Goal: Task Accomplishment & Management: Use online tool/utility

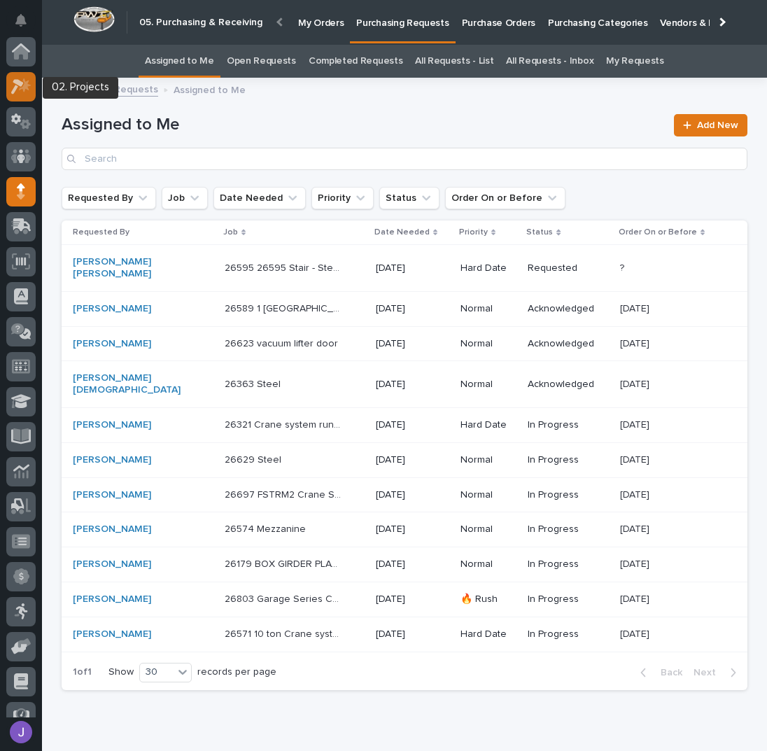
click at [17, 87] on icon at bounding box center [21, 86] width 20 height 16
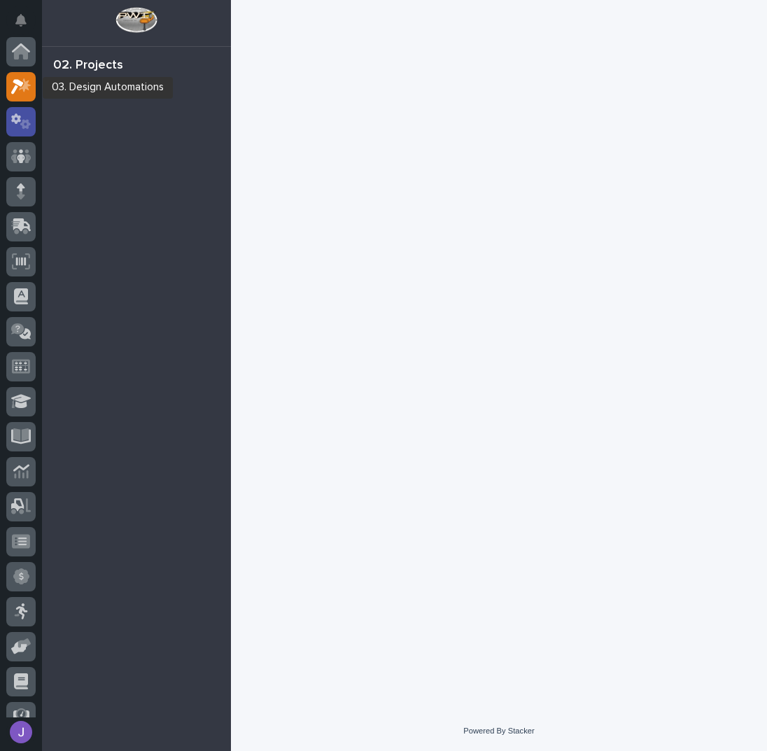
scroll to position [35, 0]
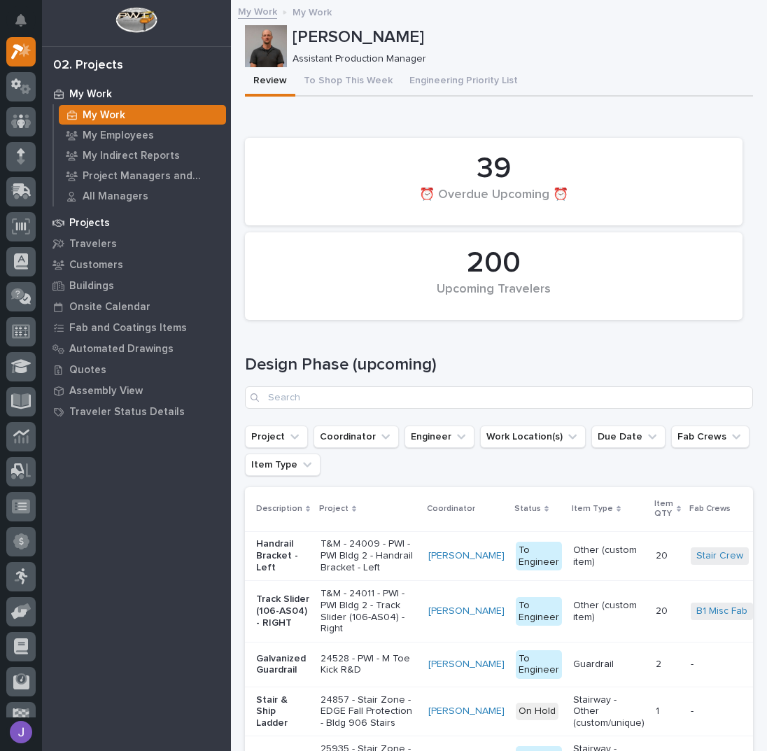
click at [82, 218] on p "Projects" at bounding box center [89, 223] width 41 height 13
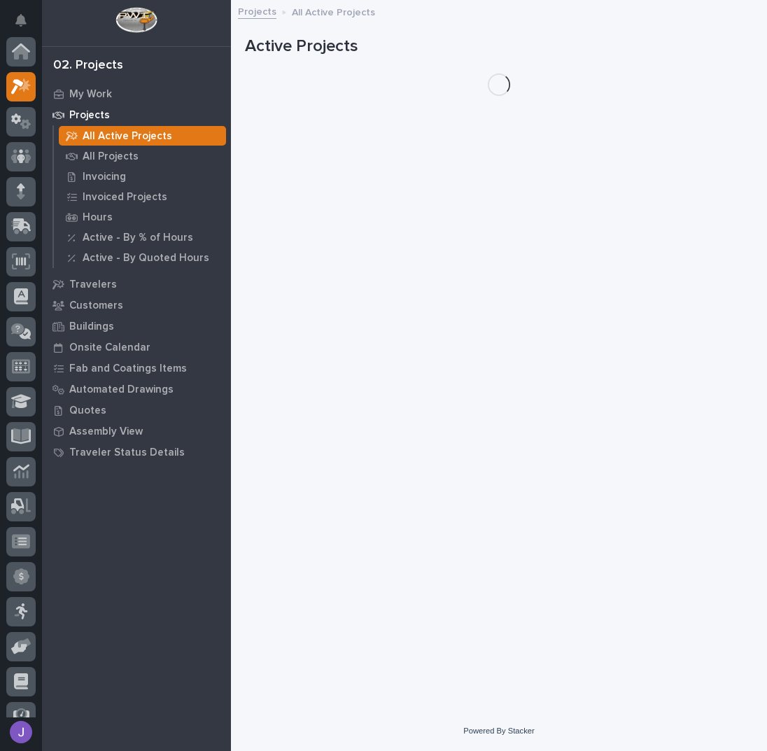
scroll to position [35, 0]
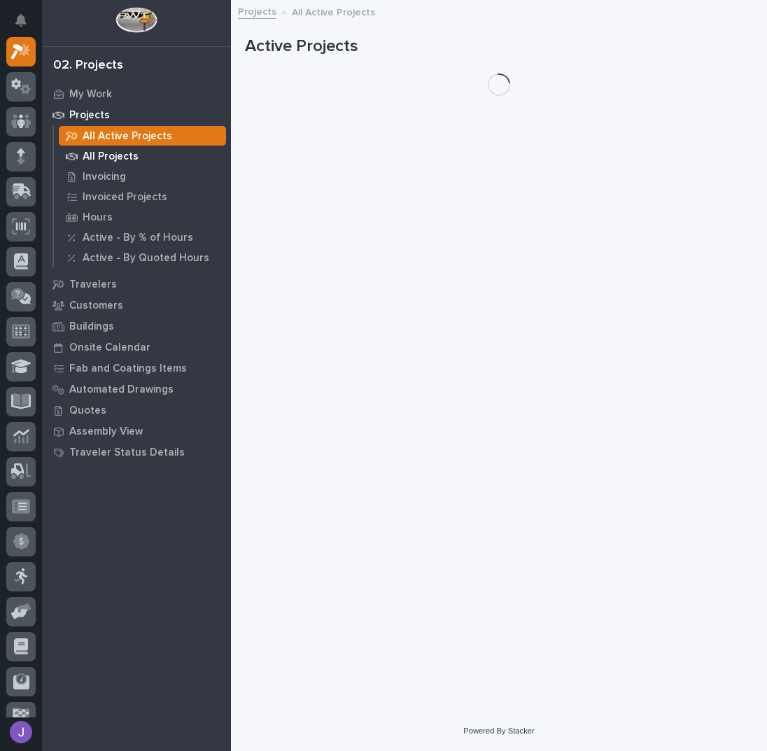
click at [101, 160] on p "All Projects" at bounding box center [111, 156] width 56 height 13
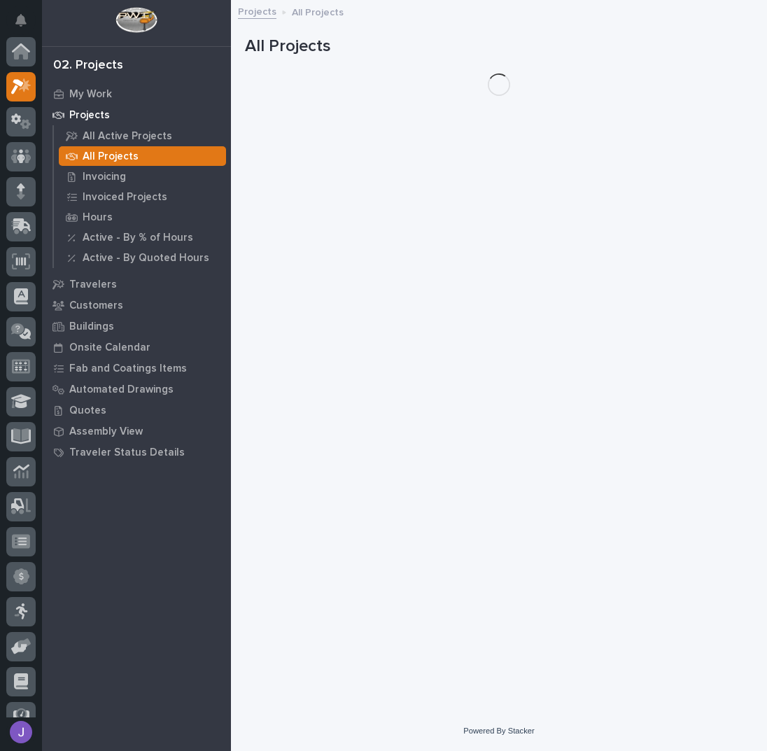
scroll to position [35, 0]
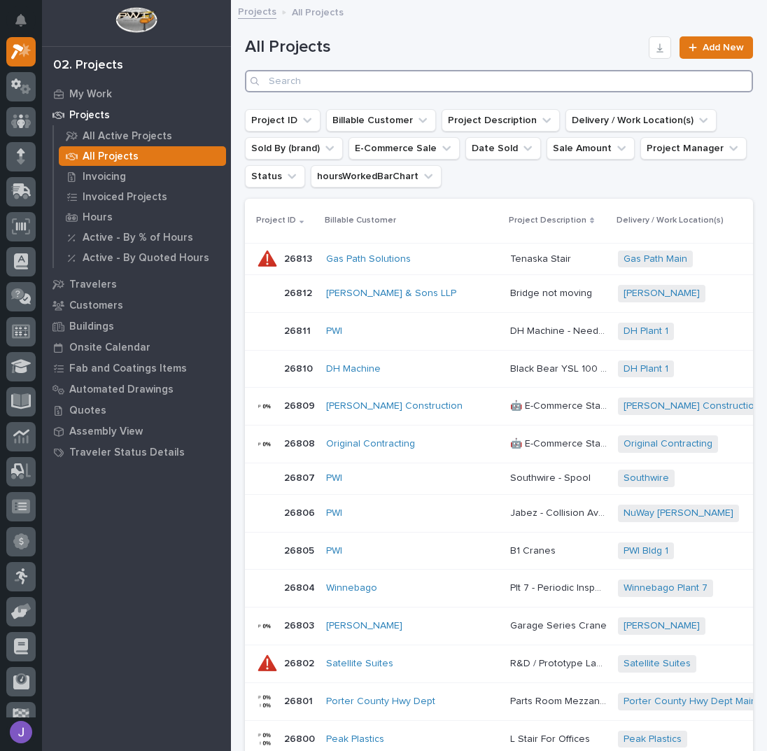
click at [321, 82] on input "Search" at bounding box center [499, 81] width 508 height 22
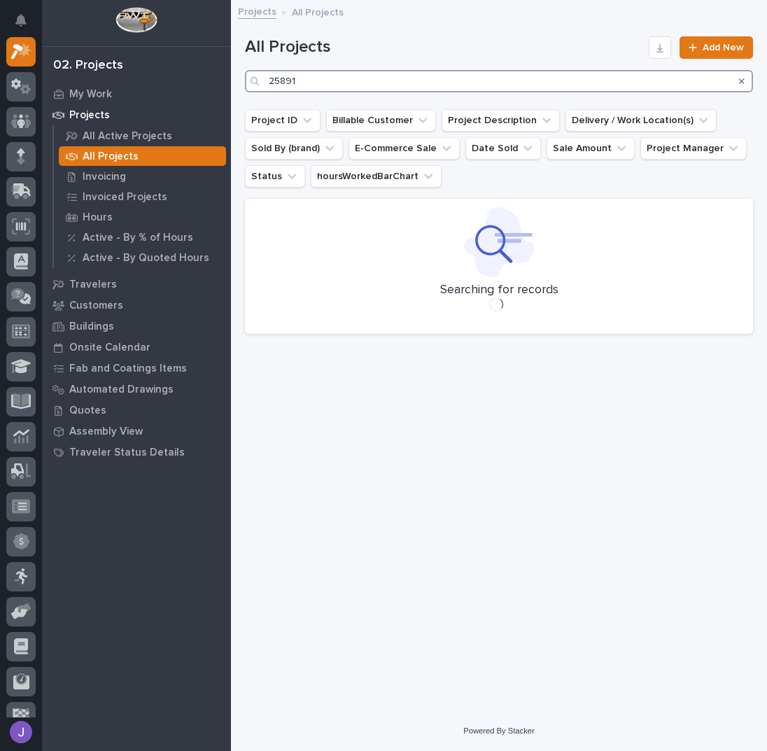
type input "25891"
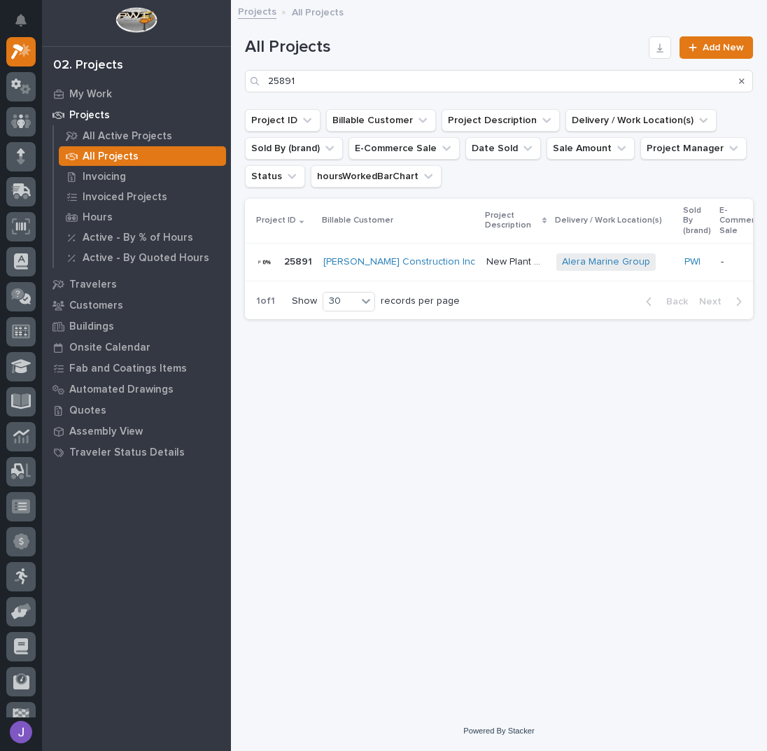
click at [486, 258] on p "New Plant Setup - Mezzanine Project" at bounding box center [517, 260] width 62 height 15
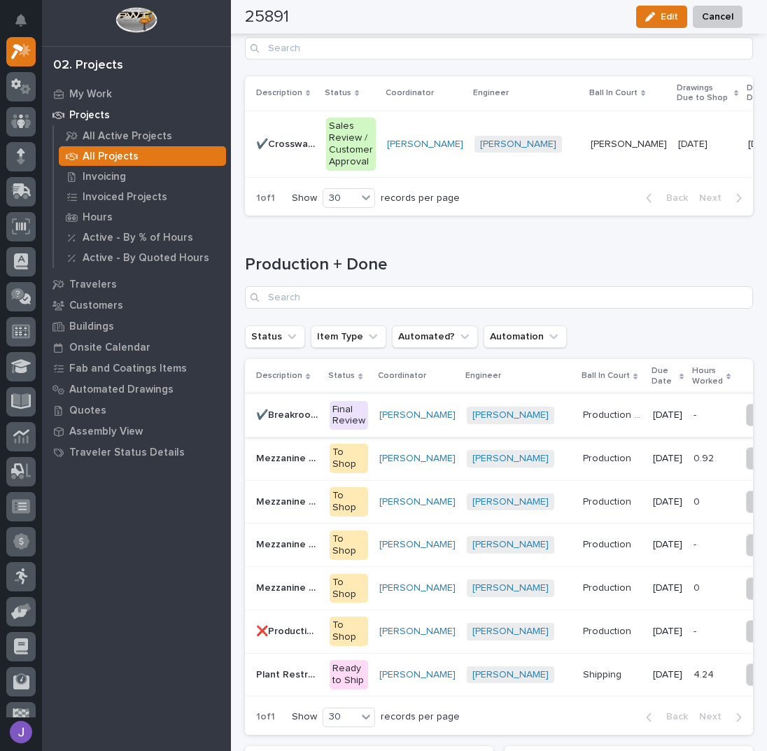
scroll to position [2182, 0]
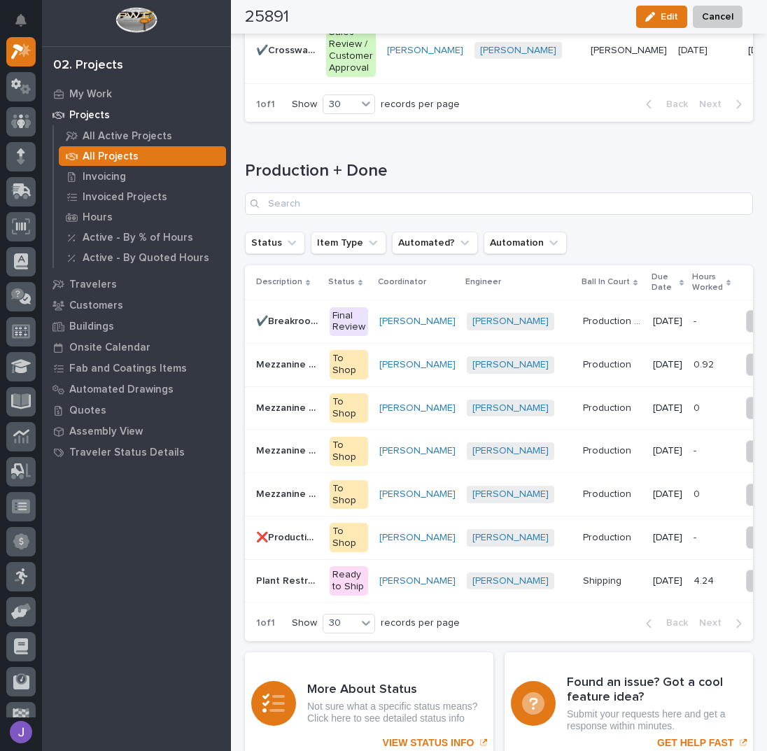
click at [288, 325] on p "✔️Breakroom Switchback Stair" at bounding box center [288, 320] width 65 height 15
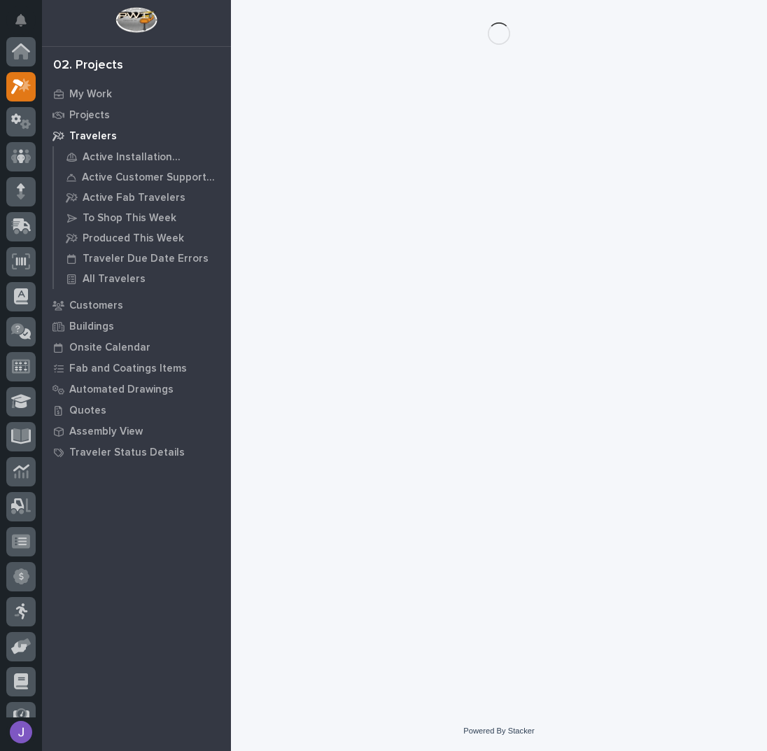
scroll to position [35, 0]
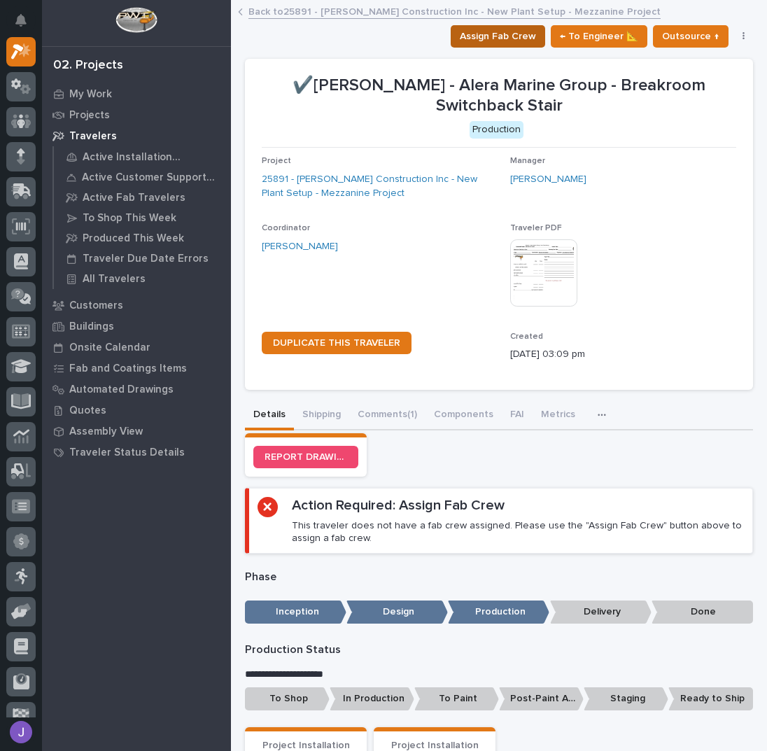
click at [520, 33] on span "Assign Fab Crew" at bounding box center [498, 36] width 76 height 17
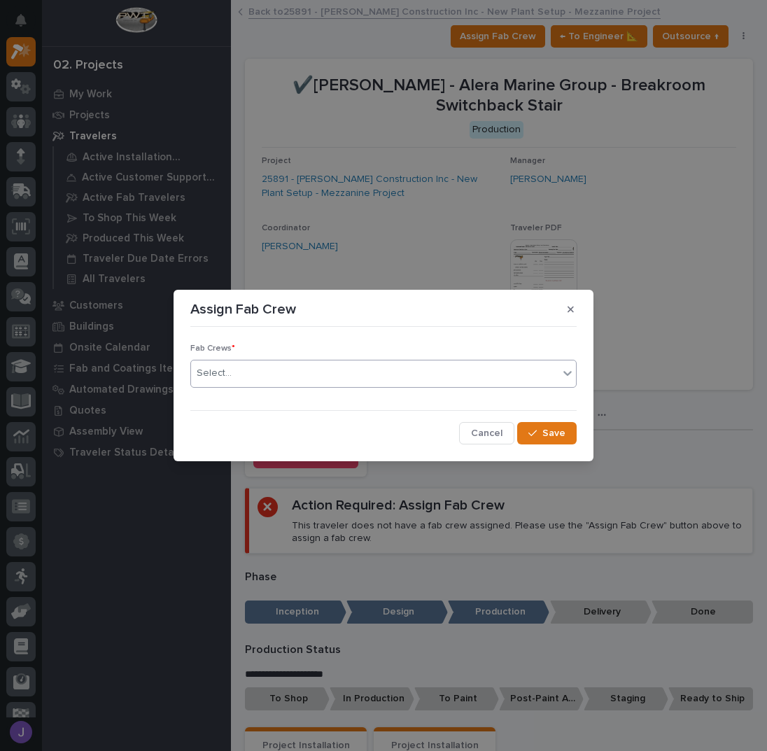
click at [367, 374] on div "Select..." at bounding box center [374, 373] width 367 height 23
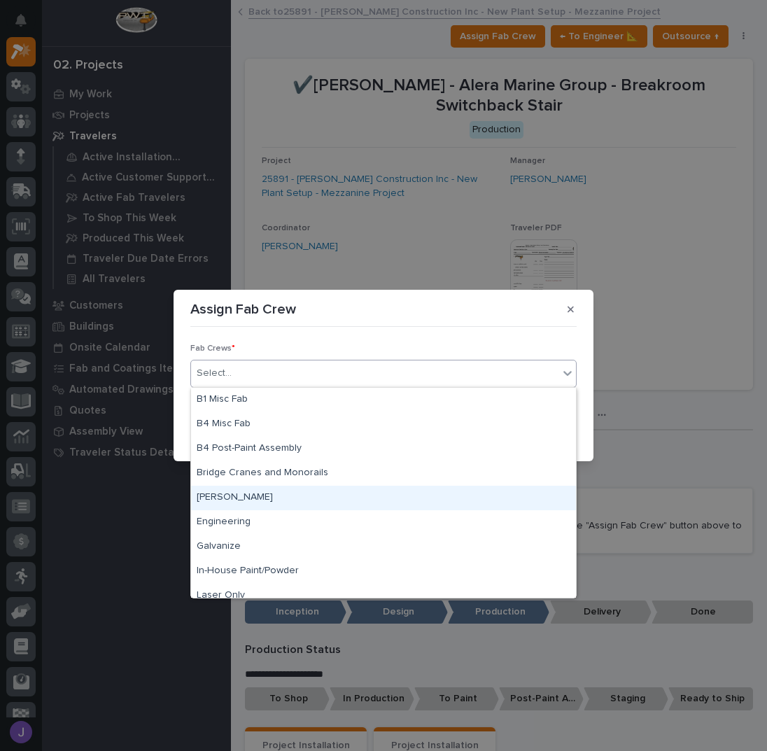
scroll to position [329, 0]
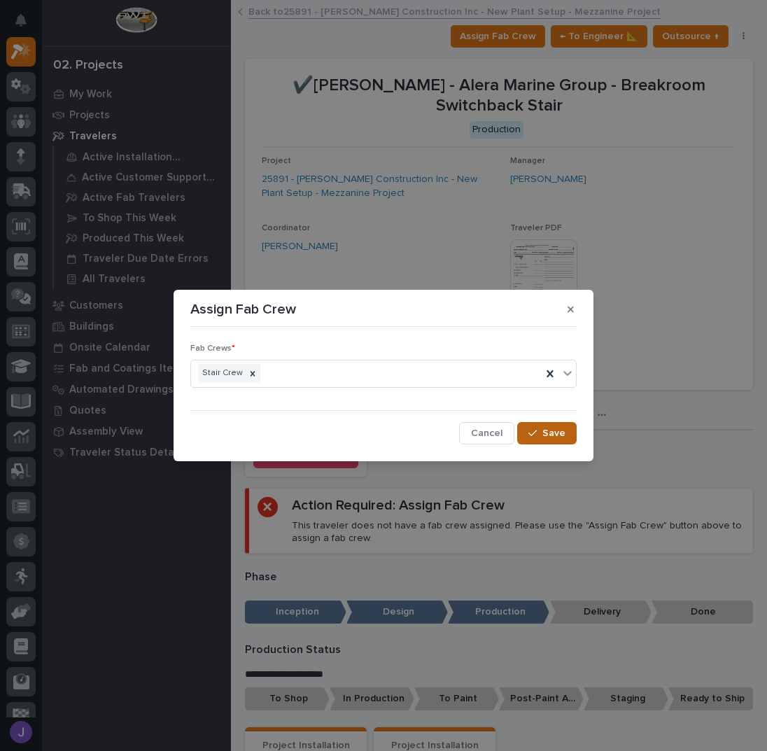
click at [533, 425] on button "Save" at bounding box center [546, 433] width 59 height 22
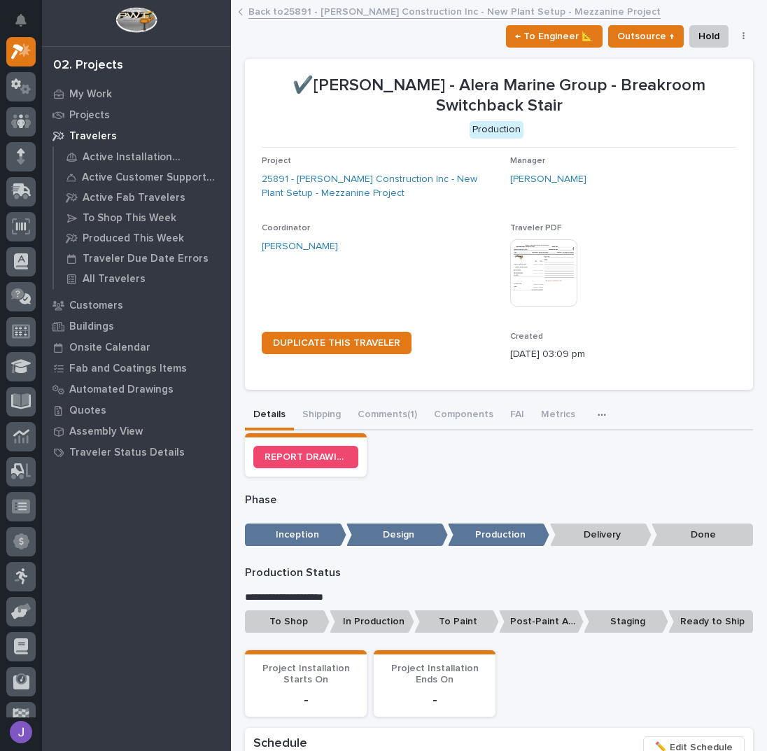
click at [306, 616] on p "To Shop" at bounding box center [287, 621] width 85 height 23
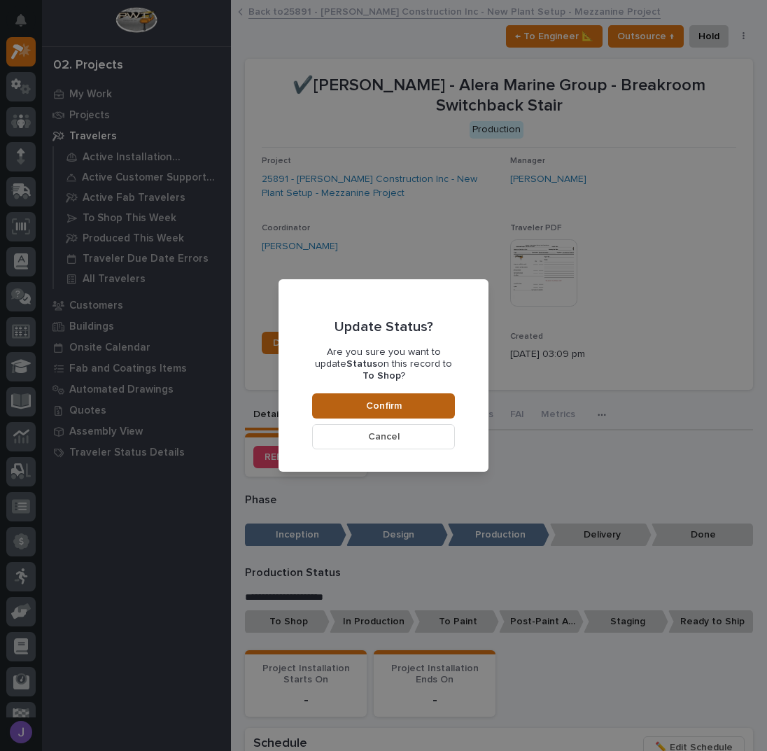
click at [398, 404] on span "Confirm" at bounding box center [384, 405] width 36 height 13
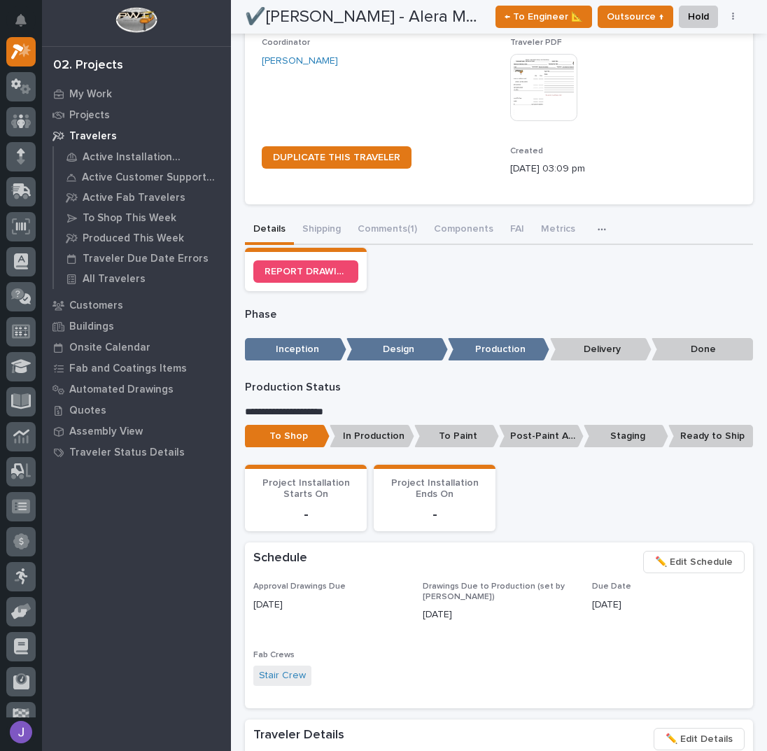
scroll to position [0, 0]
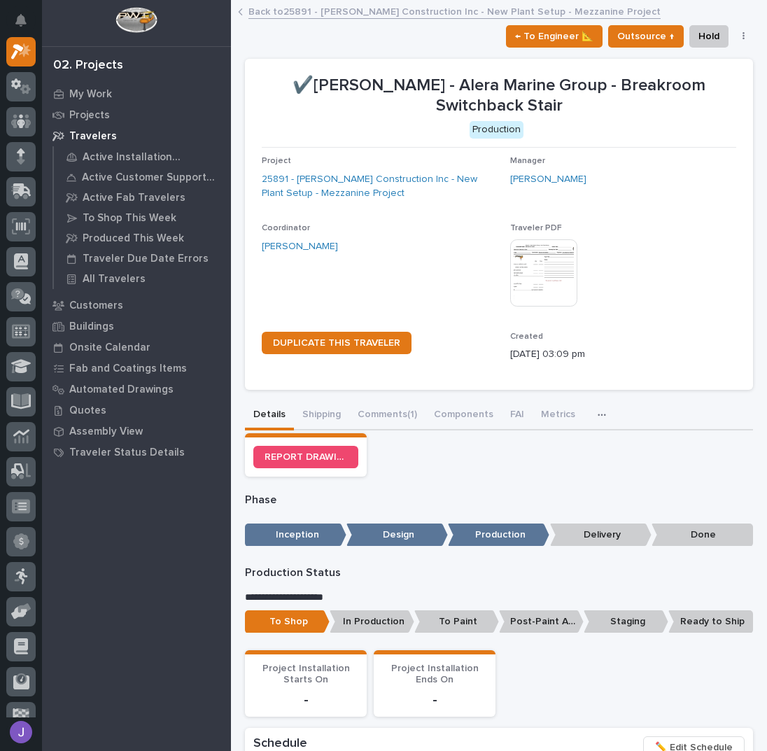
click at [299, 16] on link "Back to 25891 - [PERSON_NAME] Construction Inc - New Plant Setup - Mezzanine Pr…" at bounding box center [454, 11] width 412 height 16
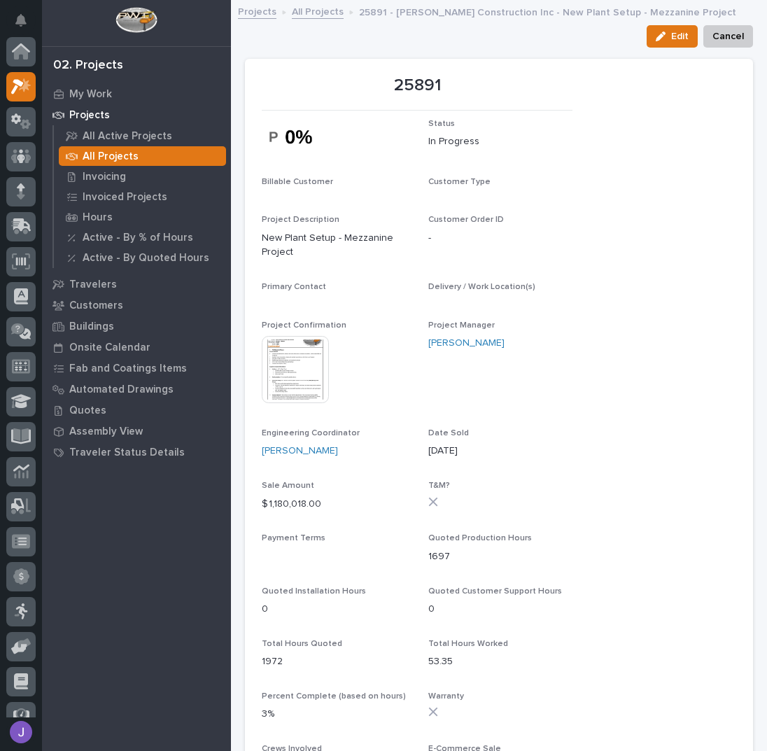
scroll to position [35, 0]
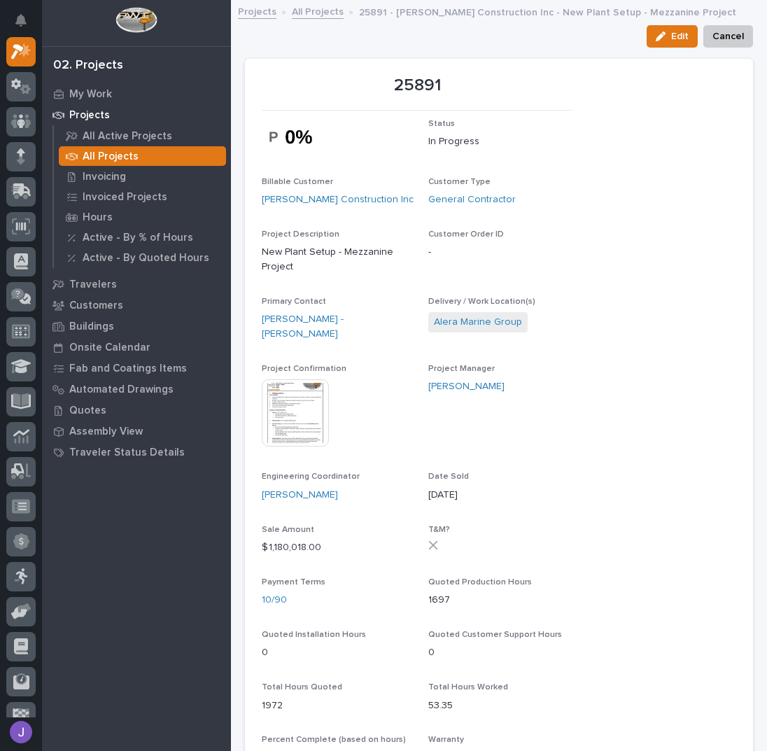
click at [314, 14] on link "All Projects" at bounding box center [318, 11] width 52 height 16
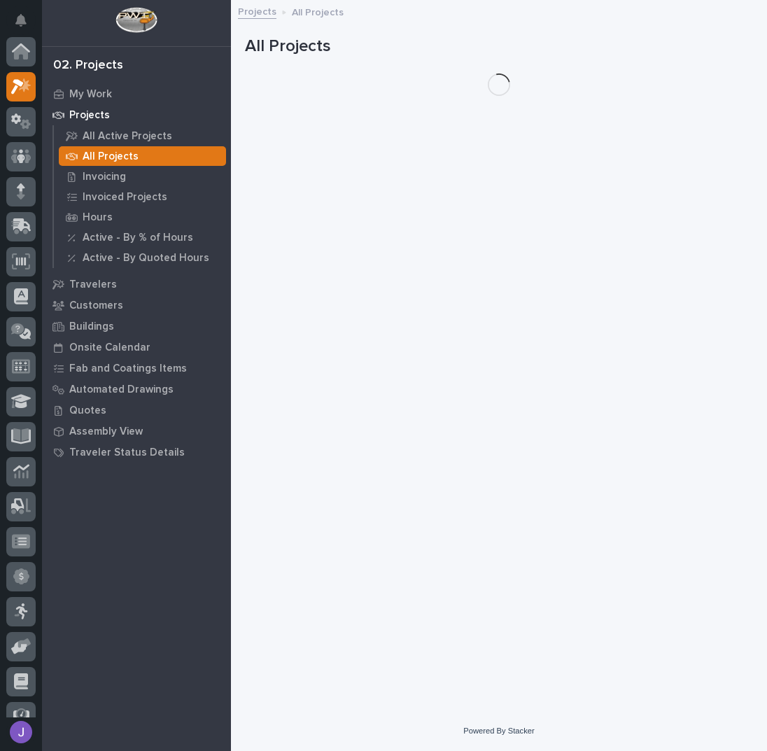
scroll to position [35, 0]
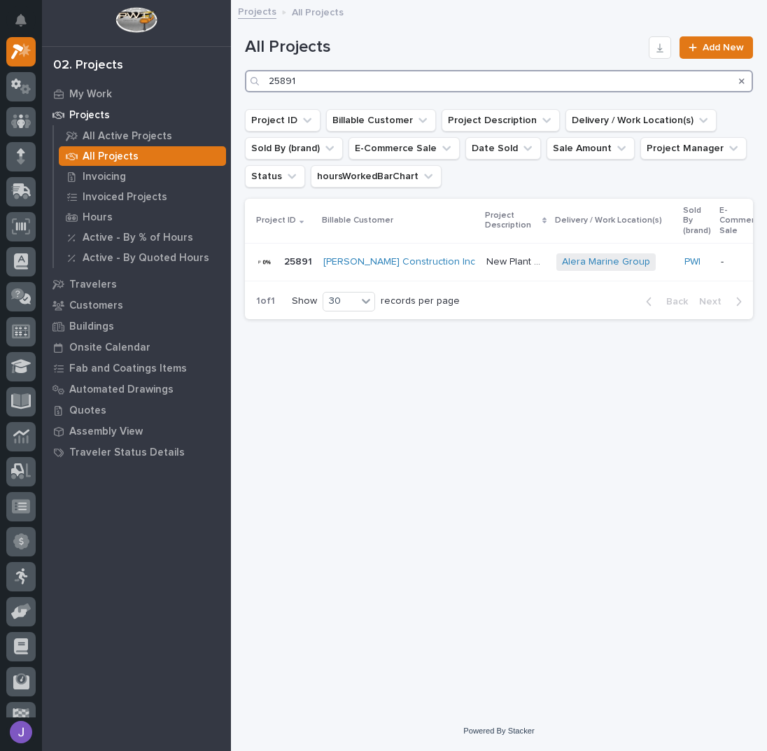
click at [313, 84] on input "25891" at bounding box center [499, 81] width 508 height 22
type input "2"
type input "26709"
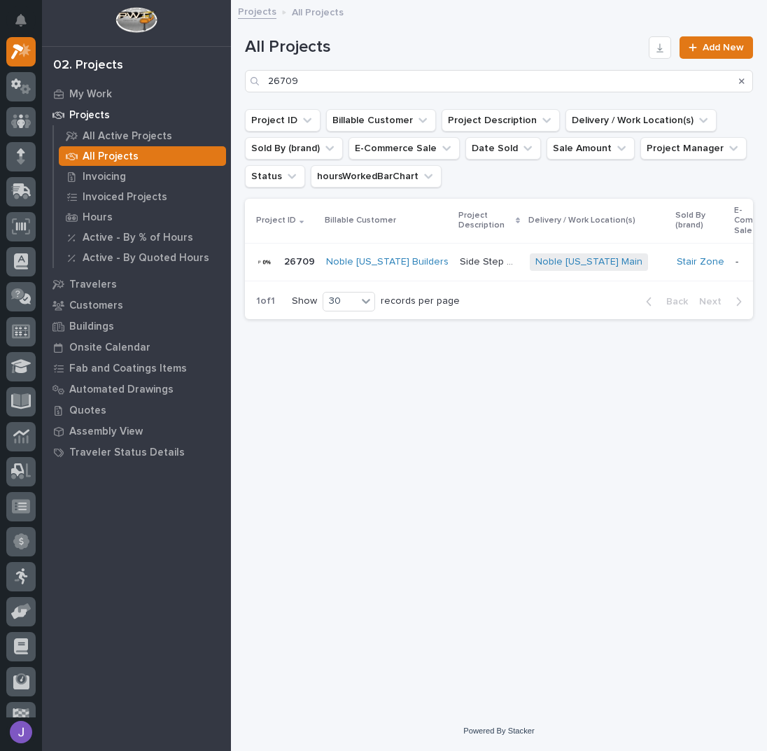
click at [460, 271] on div "Side Step Stair Side Step Stair" at bounding box center [489, 261] width 59 height 23
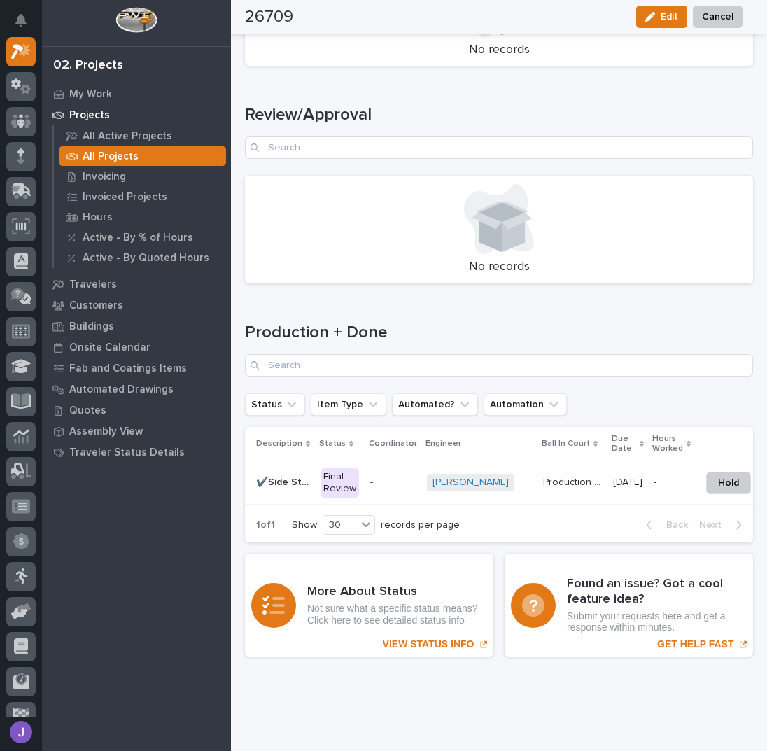
scroll to position [1791, 0]
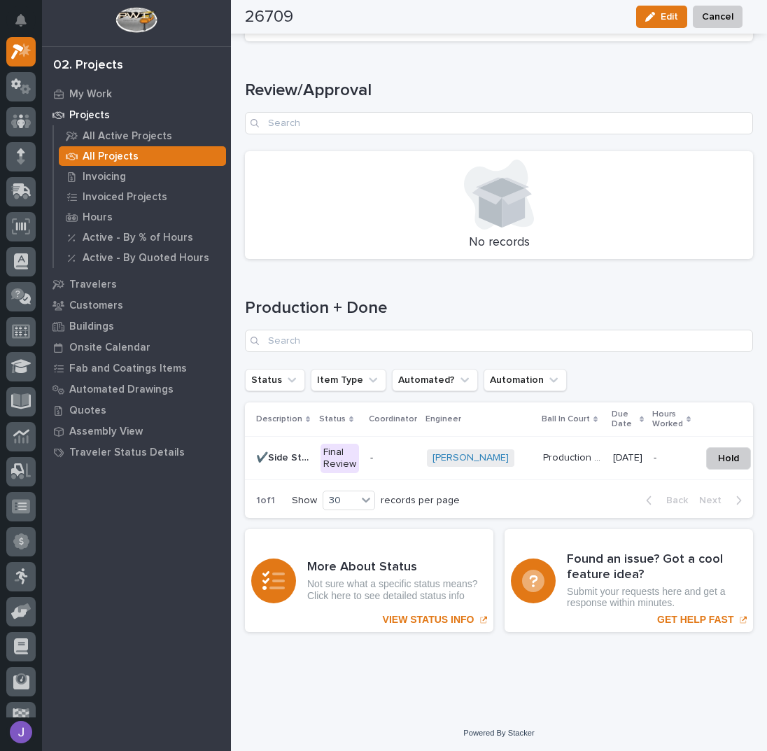
click at [349, 443] on div "Final Review" at bounding box center [339, 457] width 38 height 29
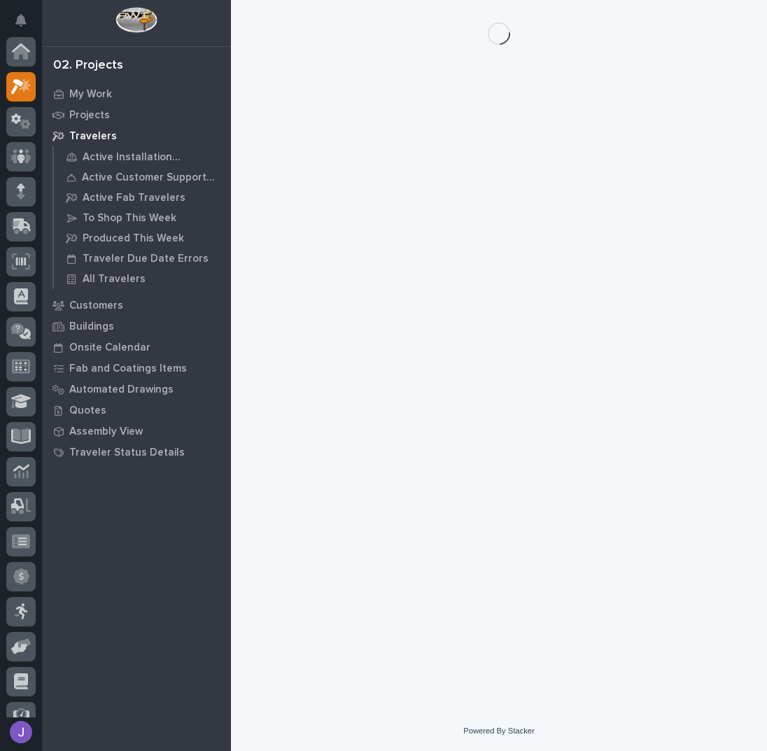
scroll to position [35, 0]
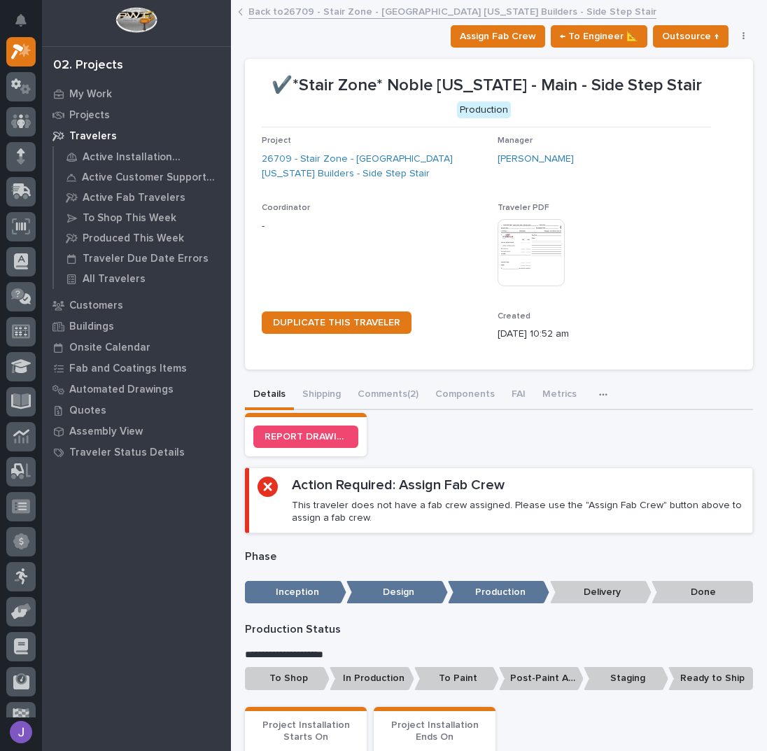
click at [469, 59] on section "✔️*Stair Zone* Noble [US_STATE] - Main - Side Step Stair Production Project 267…" at bounding box center [499, 214] width 508 height 311
click at [474, 45] on button "Assign Fab Crew" at bounding box center [497, 36] width 94 height 22
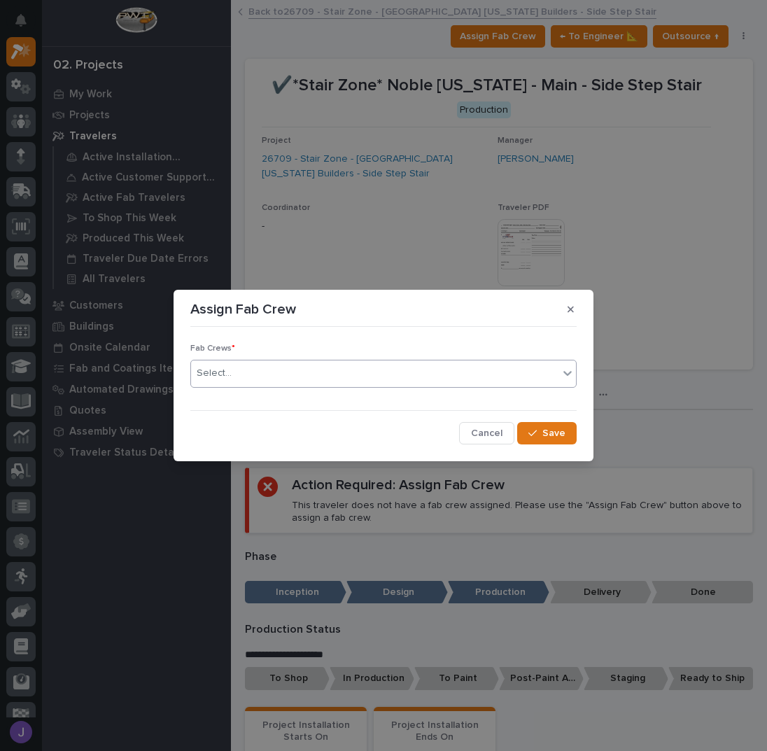
click at [375, 373] on div "Select..." at bounding box center [374, 373] width 367 height 23
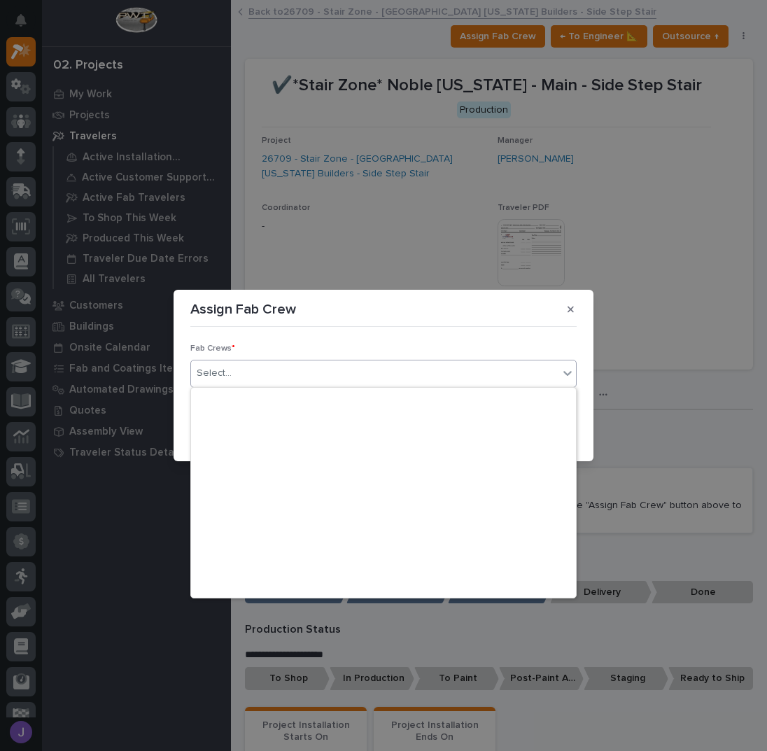
scroll to position [329, 0]
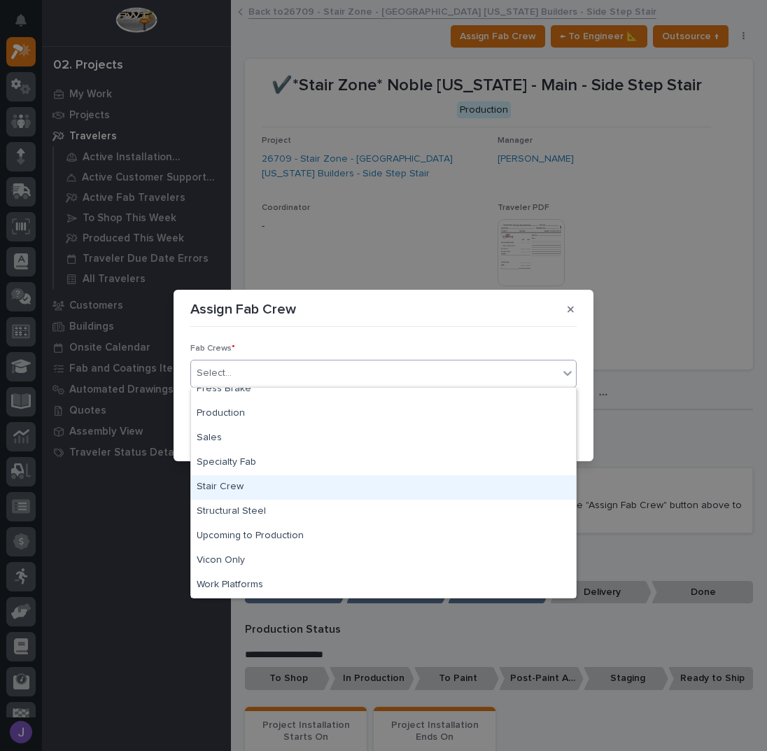
click at [241, 483] on div "Stair Crew" at bounding box center [383, 487] width 385 height 24
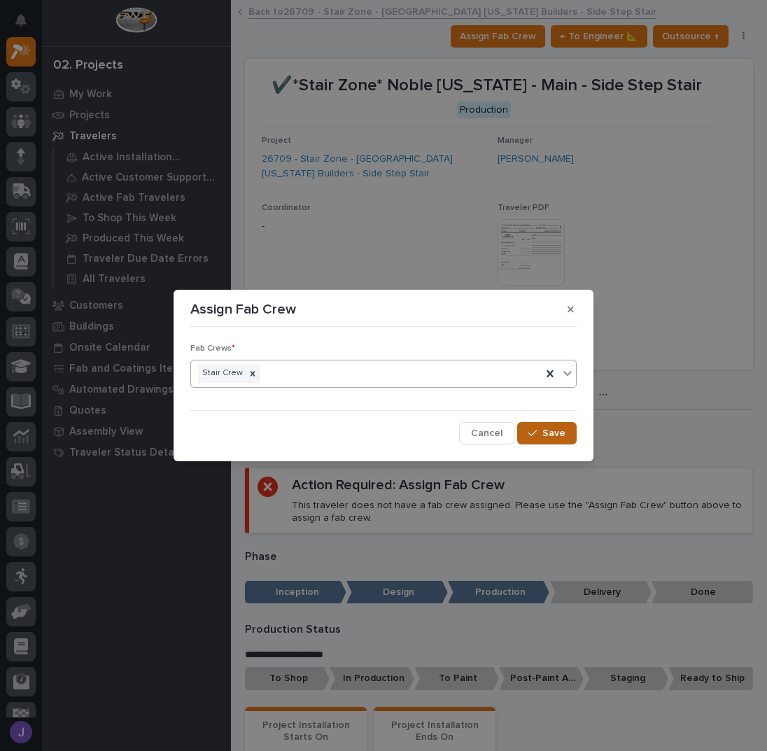
click at [556, 427] on span "Save" at bounding box center [553, 433] width 23 height 13
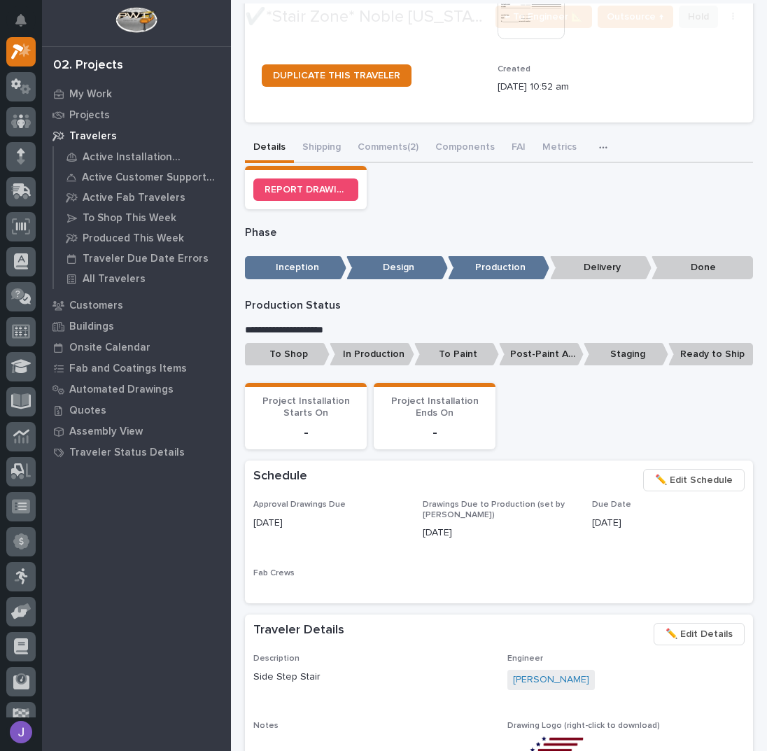
scroll to position [291, 0]
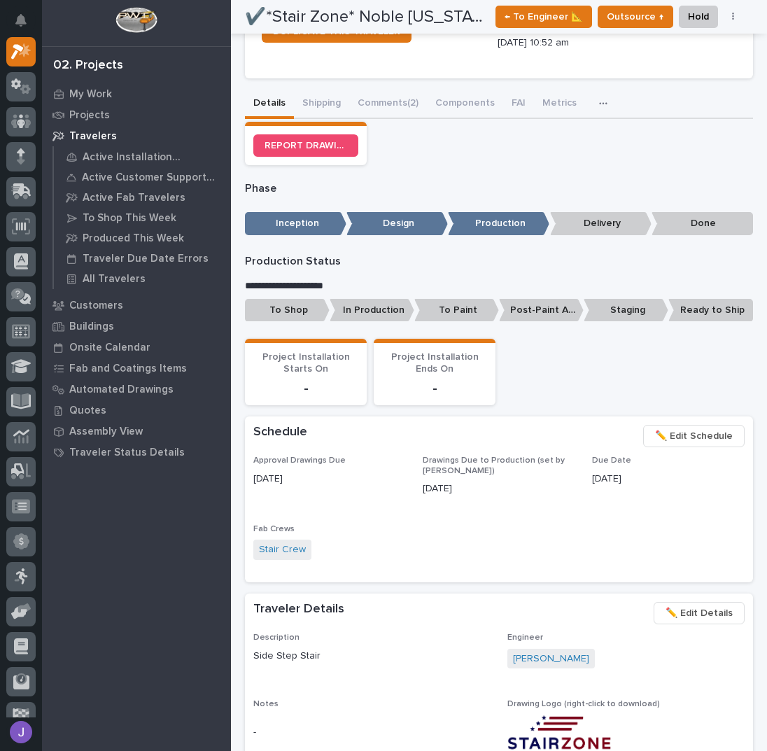
click at [313, 308] on p "To Shop" at bounding box center [287, 310] width 85 height 23
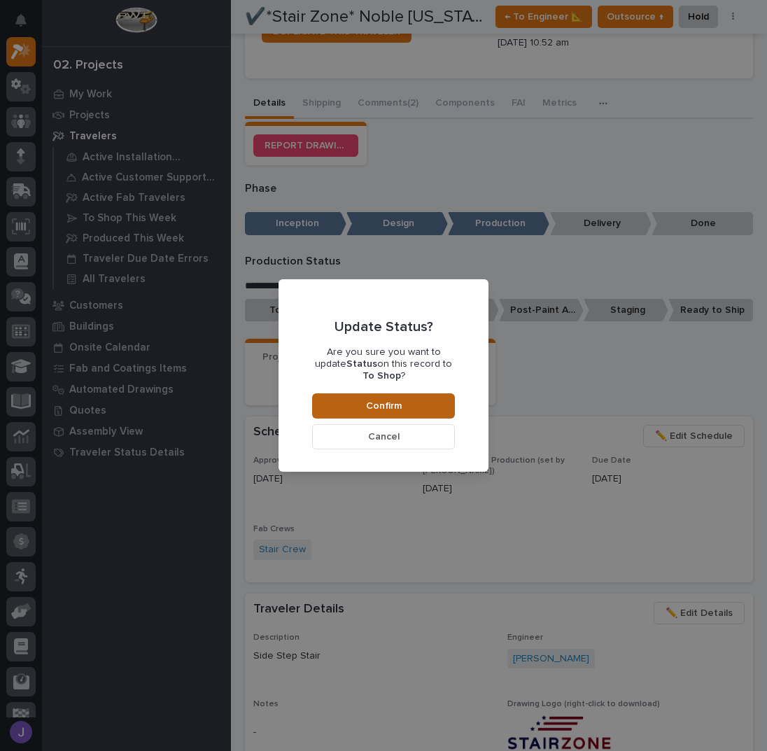
click at [359, 394] on button "Confirm" at bounding box center [383, 405] width 143 height 25
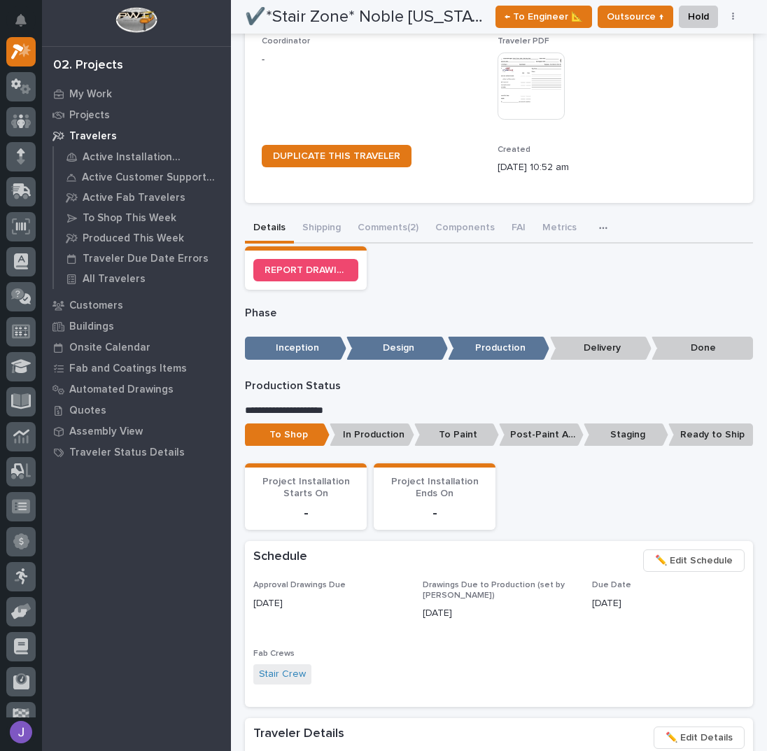
scroll to position [0, 0]
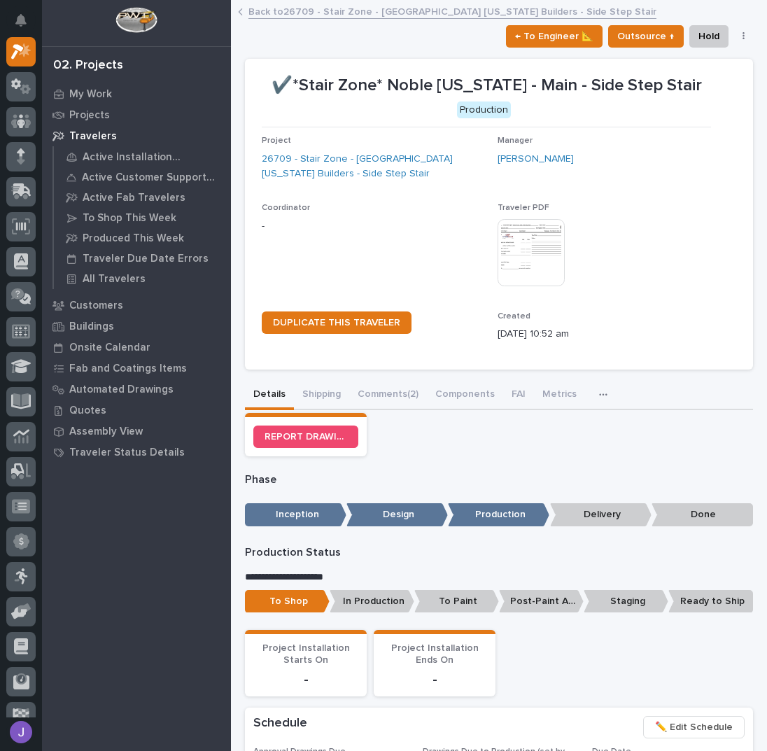
click at [295, 14] on link "Back to 26709 - Stair Zone - [GEOGRAPHIC_DATA] [US_STATE] Builders - Side Step …" at bounding box center [452, 11] width 408 height 16
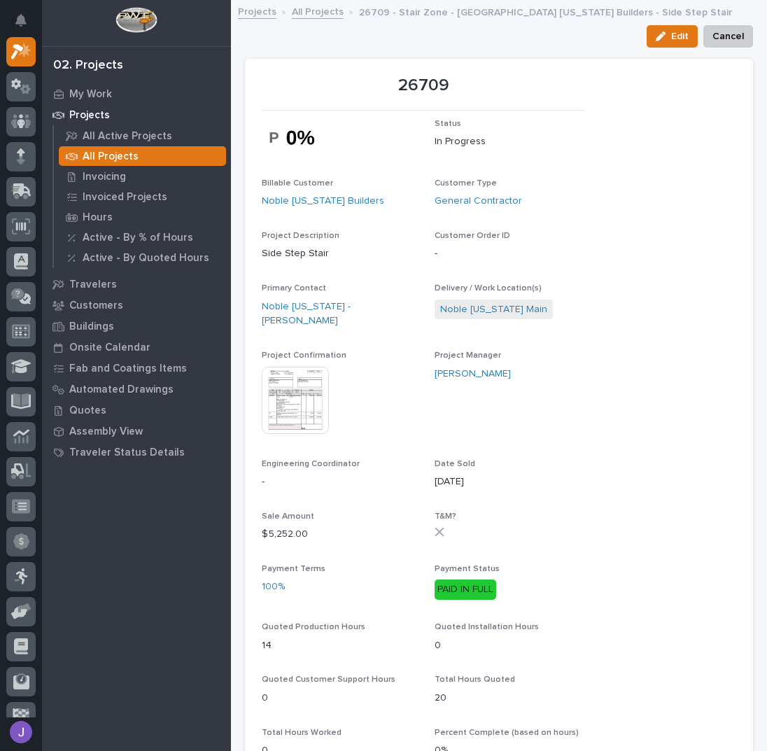
click at [328, 6] on link "All Projects" at bounding box center [318, 11] width 52 height 16
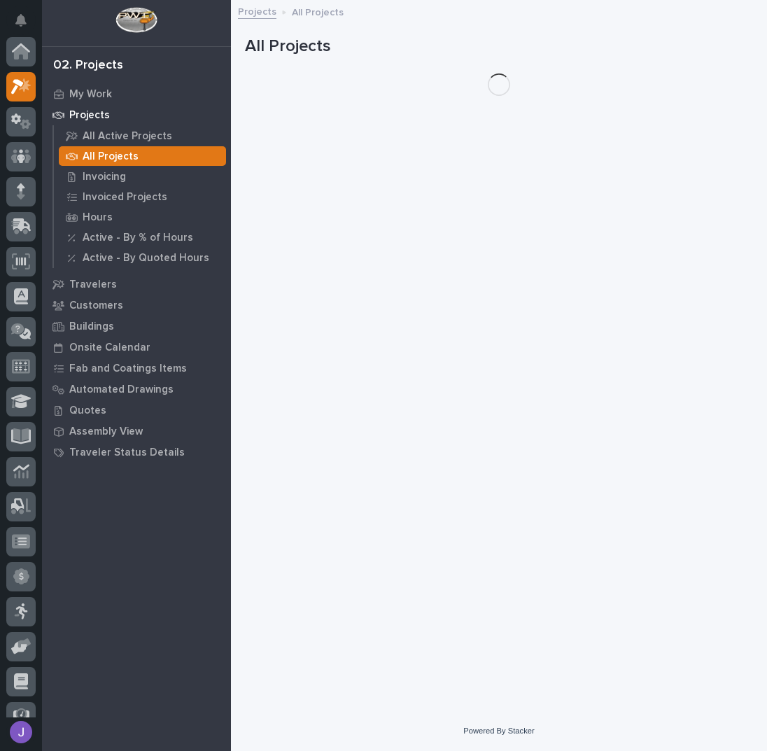
scroll to position [35, 0]
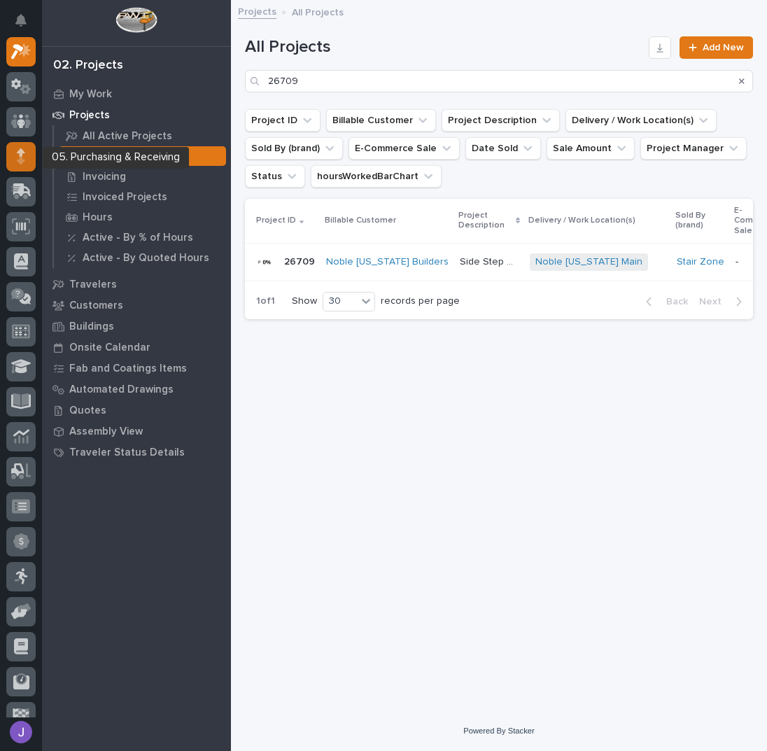
click at [27, 162] on div at bounding box center [20, 156] width 29 height 29
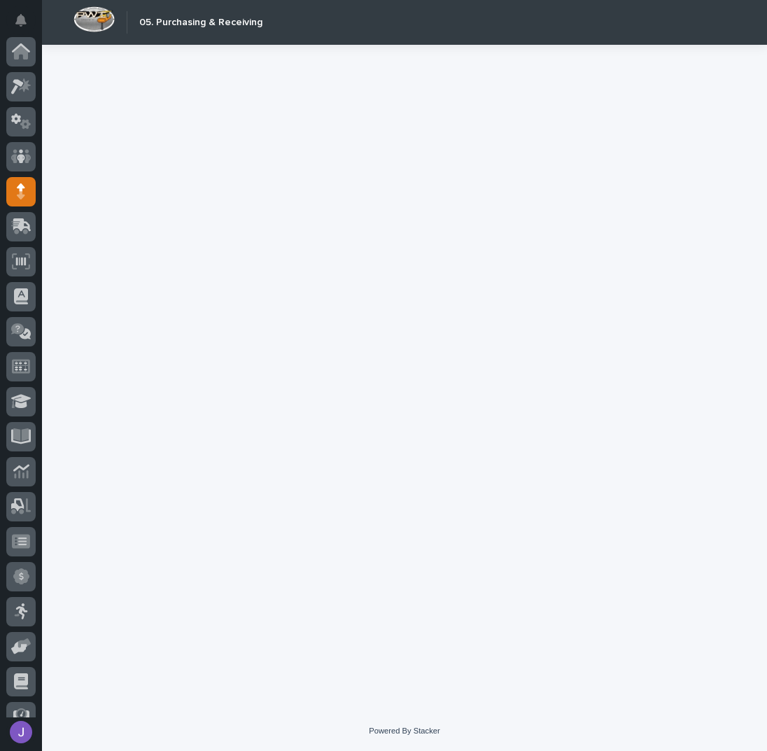
scroll to position [125, 0]
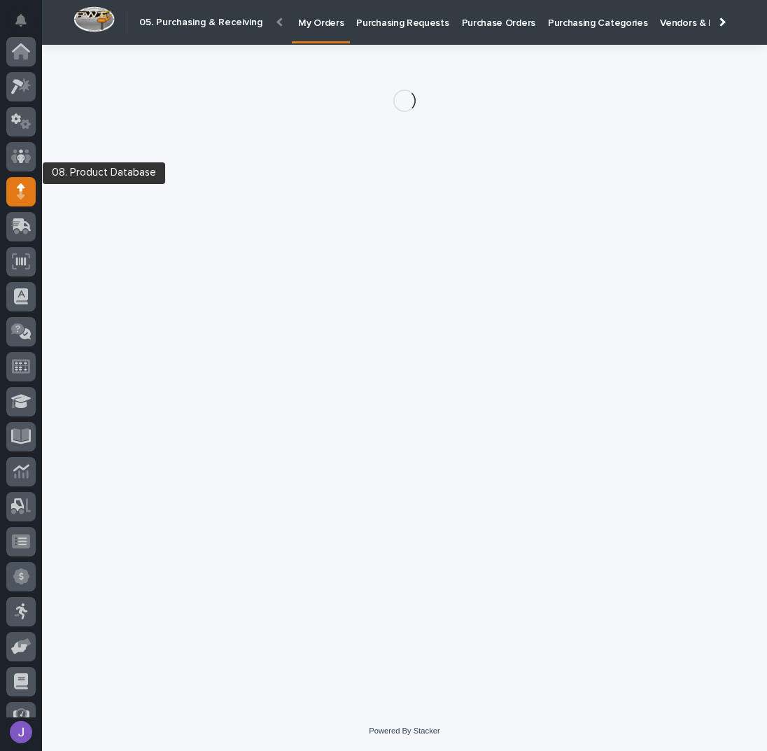
scroll to position [125, 0]
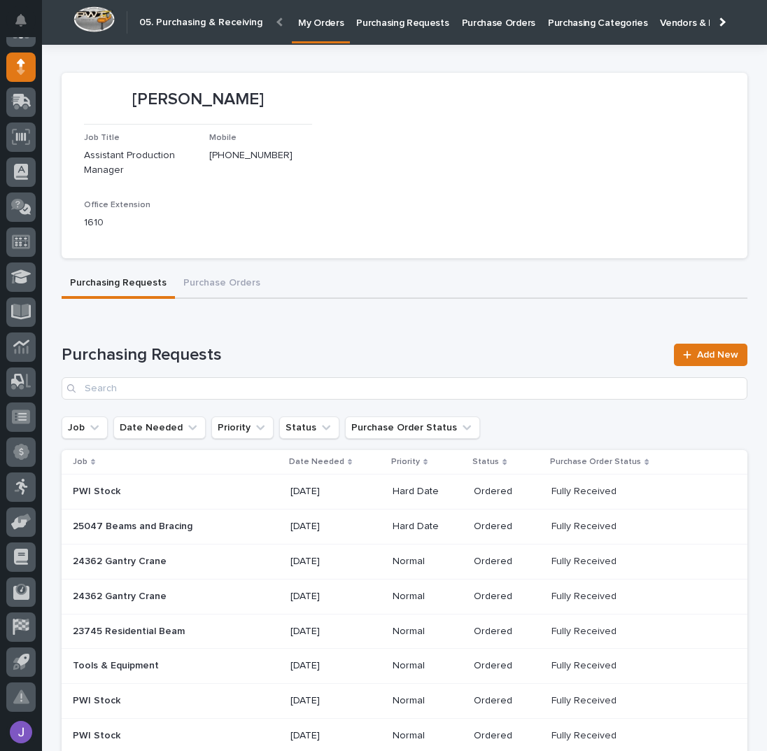
click at [397, 20] on p "Purchasing Requests" at bounding box center [402, 14] width 92 height 29
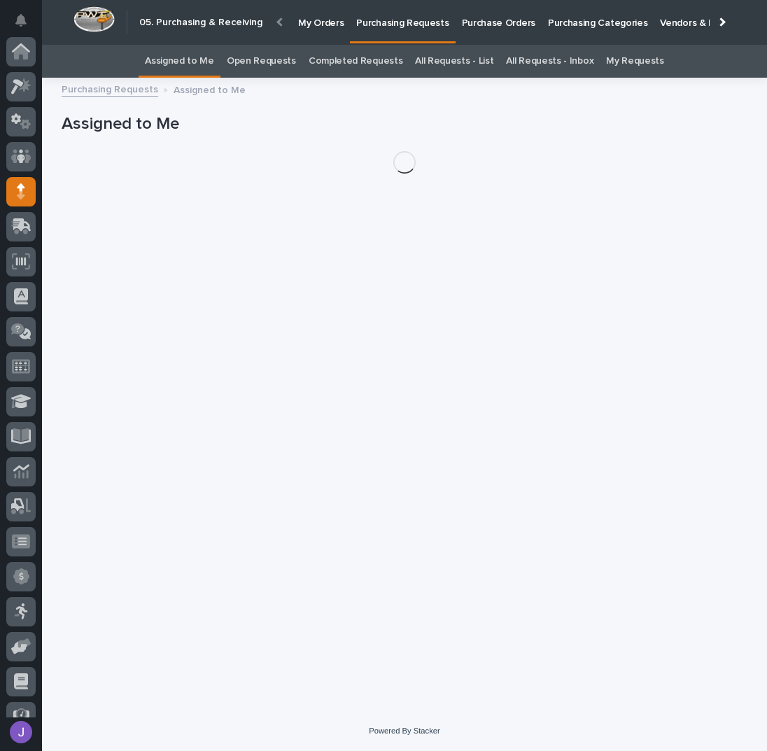
scroll to position [125, 0]
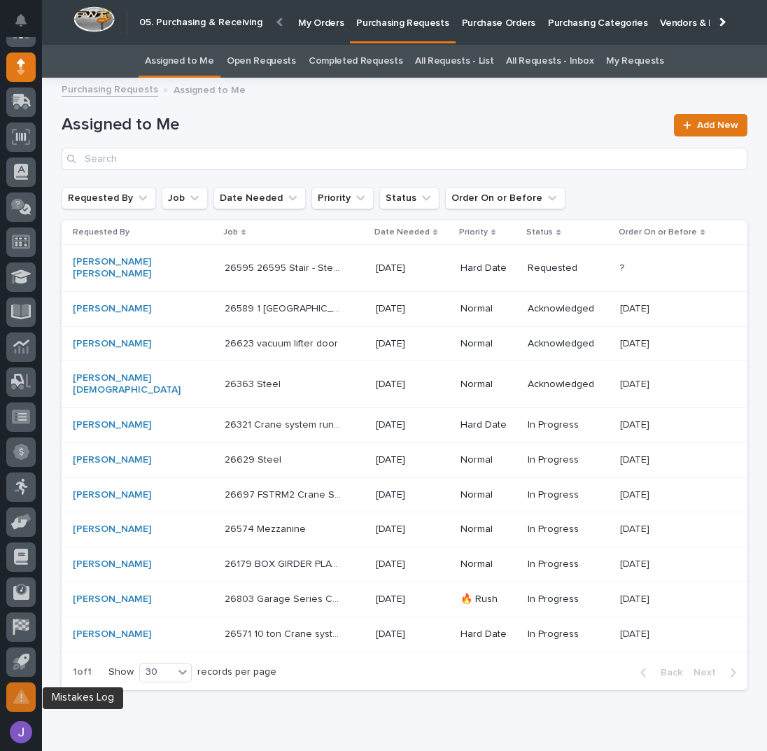
click at [18, 706] on div at bounding box center [20, 696] width 29 height 29
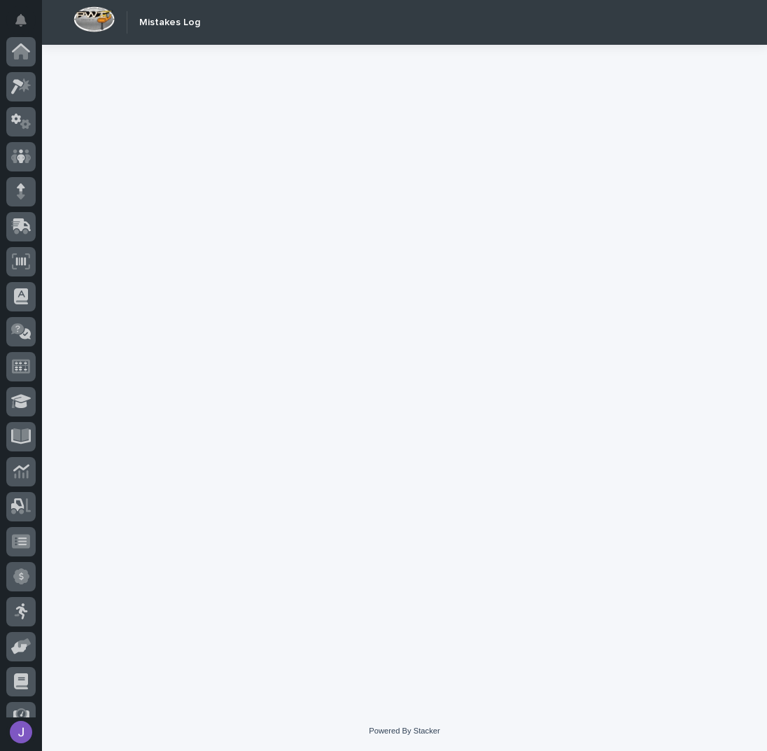
scroll to position [125, 0]
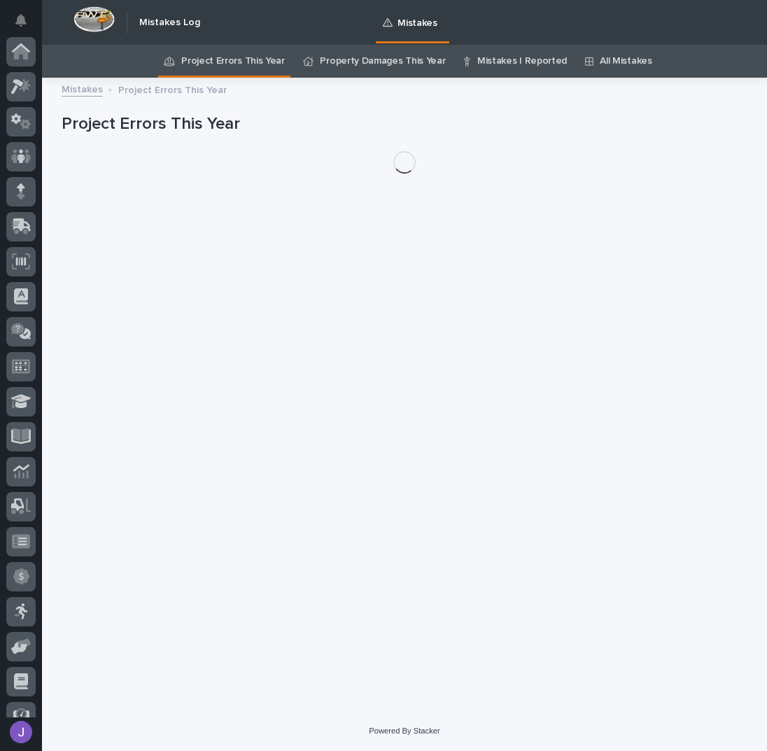
scroll to position [125, 0]
